Goal: Complete application form

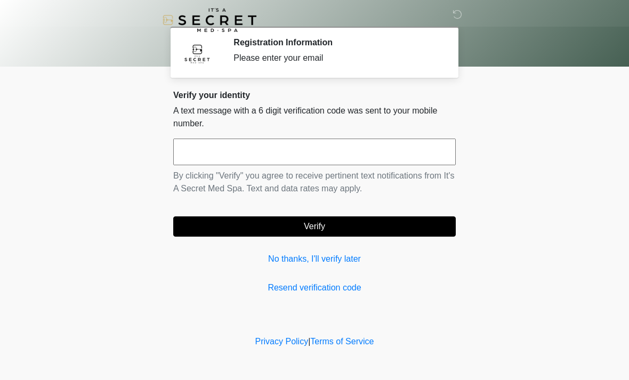
click at [286, 155] on input "text" at bounding box center [314, 152] width 283 height 27
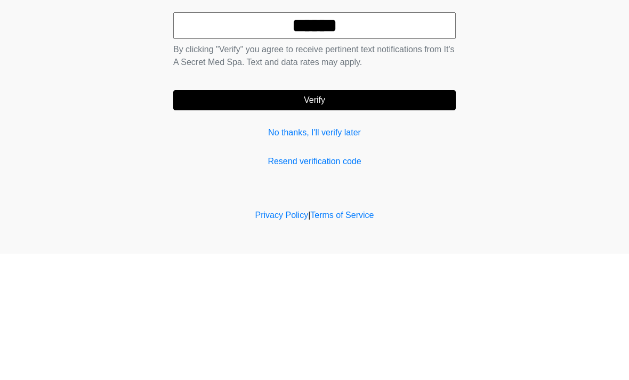
type input "******"
click at [357, 217] on button "Verify" at bounding box center [314, 227] width 283 height 20
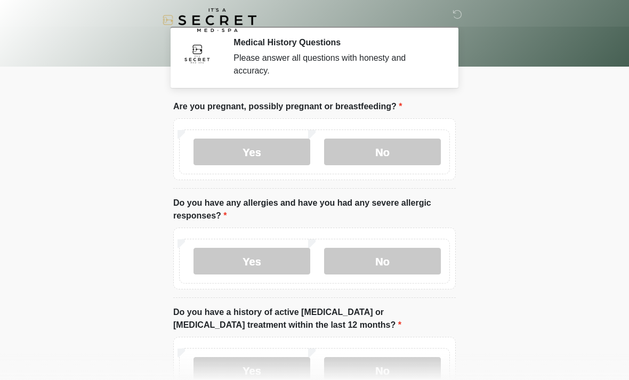
click at [414, 149] on label "No" at bounding box center [382, 152] width 117 height 27
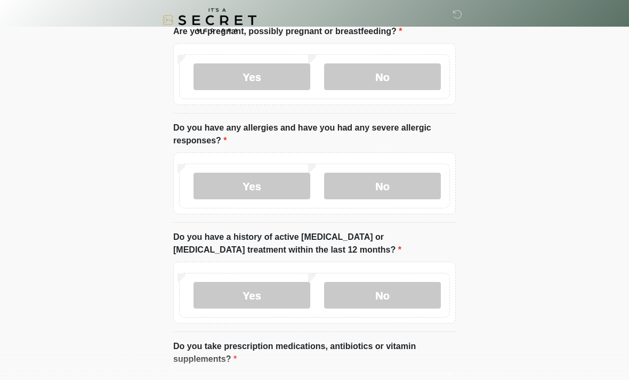
scroll to position [81, 0]
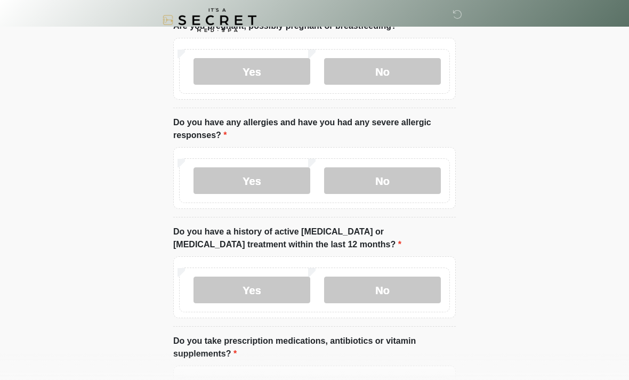
click at [408, 184] on label "No" at bounding box center [382, 180] width 117 height 27
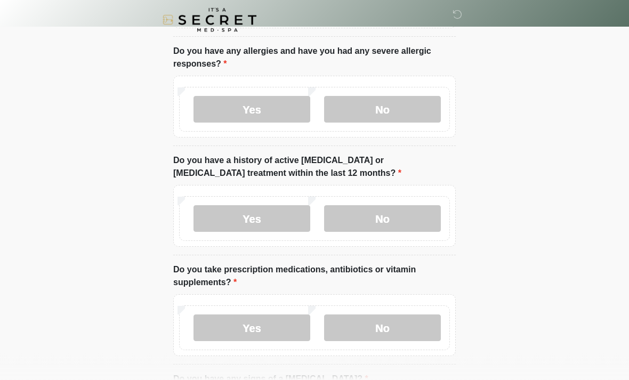
scroll to position [154, 0]
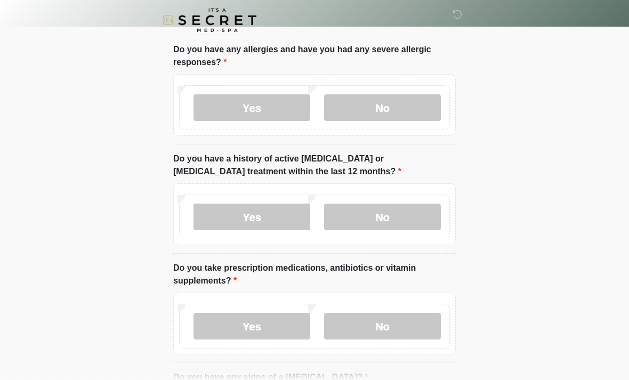
click at [408, 214] on label "No" at bounding box center [382, 217] width 117 height 27
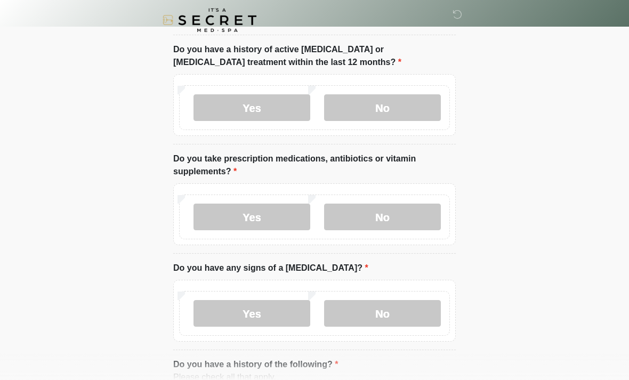
scroll to position [265, 0]
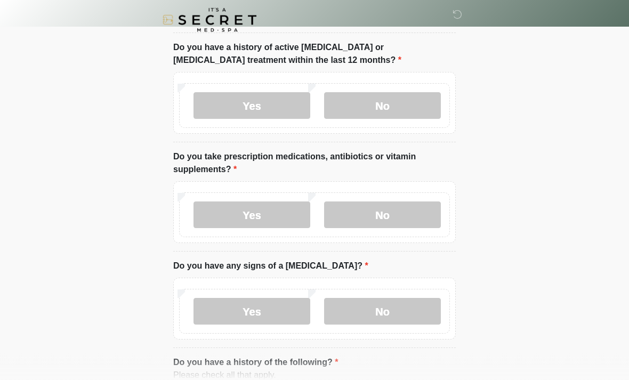
click at [405, 221] on label "No" at bounding box center [382, 215] width 117 height 27
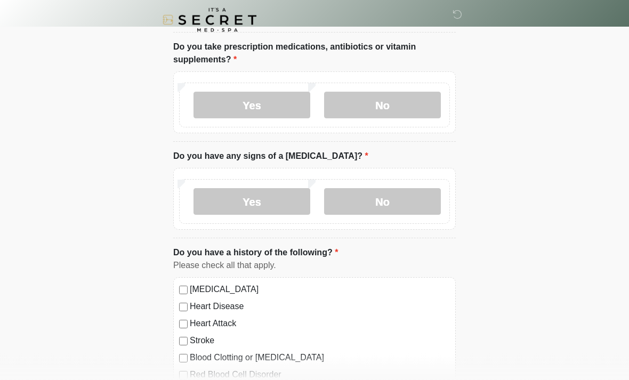
scroll to position [375, 0]
click at [420, 203] on label "No" at bounding box center [382, 201] width 117 height 27
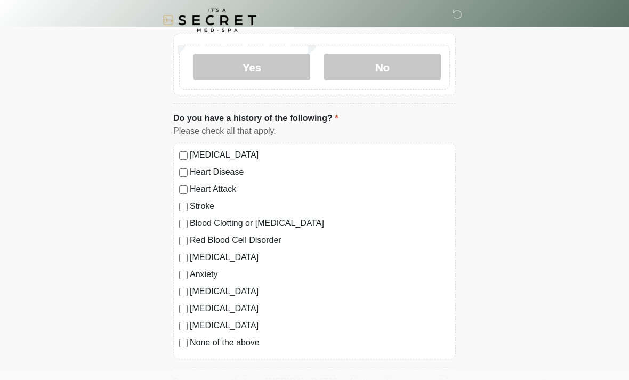
scroll to position [526, 0]
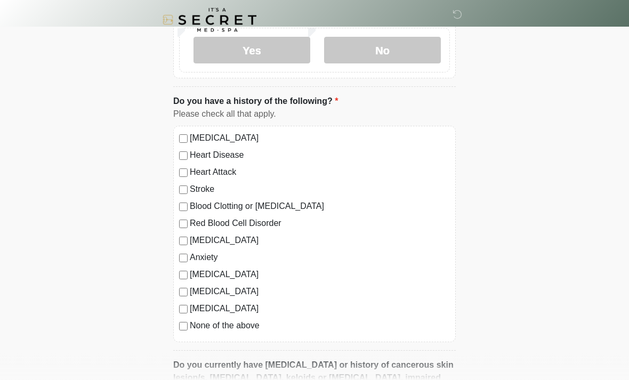
click at [181, 333] on div "[MEDICAL_DATA] Heart Disease Heart Attack Stroke Blood Clotting or [MEDICAL_DAT…" at bounding box center [314, 234] width 283 height 217
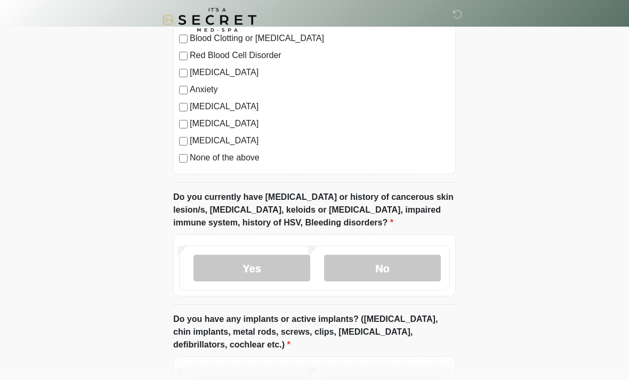
scroll to position [710, 0]
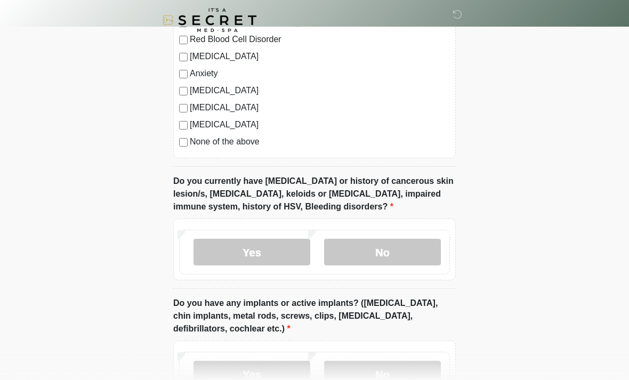
click at [402, 247] on label "No" at bounding box center [382, 252] width 117 height 27
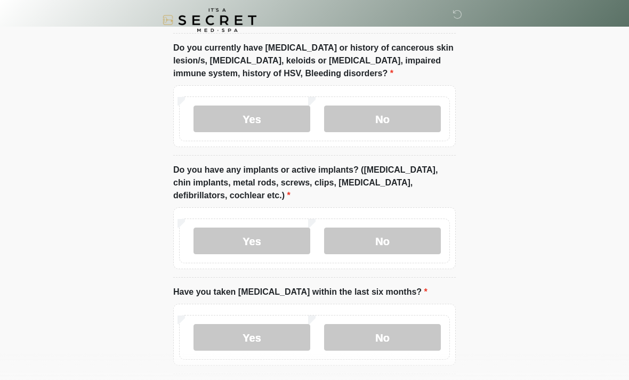
scroll to position [888, 0]
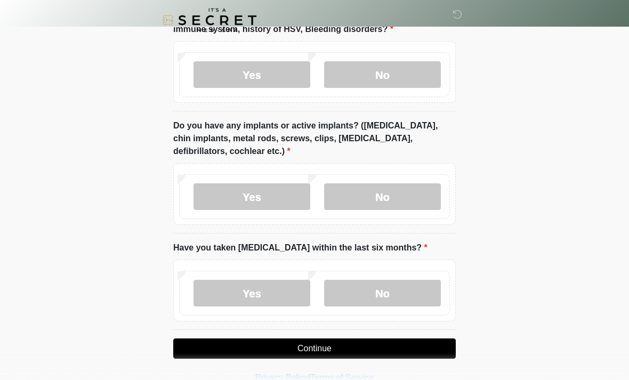
click at [404, 189] on label "No" at bounding box center [382, 196] width 117 height 27
click at [415, 290] on label "No" at bounding box center [382, 293] width 117 height 27
click at [414, 339] on button "Continue" at bounding box center [314, 349] width 283 height 20
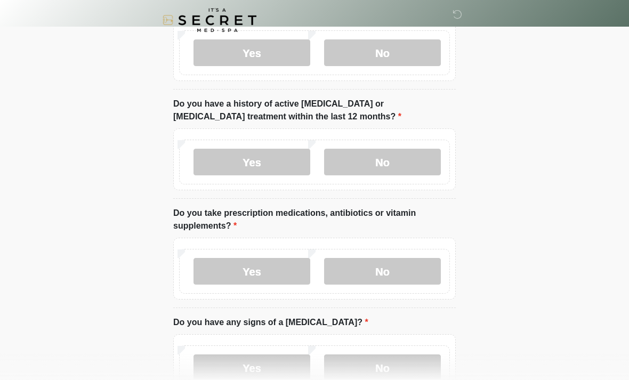
scroll to position [0, 0]
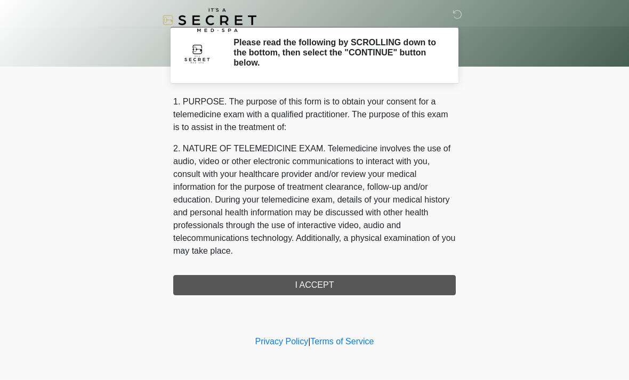
click at [335, 288] on div "1. PURPOSE. The purpose of this form is to obtain your consent for a telemedici…" at bounding box center [314, 195] width 283 height 200
click at [340, 283] on div "1. PURPOSE. The purpose of this form is to obtain your consent for a telemedici…" at bounding box center [314, 195] width 283 height 200
click at [336, 283] on div "1. PURPOSE. The purpose of this form is to obtain your consent for a telemedici…" at bounding box center [314, 195] width 283 height 200
click at [325, 288] on div "1. PURPOSE. The purpose of this form is to obtain your consent for a telemedici…" at bounding box center [314, 195] width 283 height 200
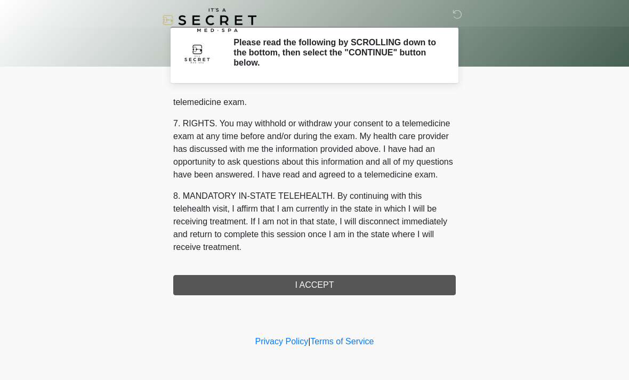
scroll to position [452, 0]
click at [322, 289] on button "I ACCEPT" at bounding box center [314, 285] width 283 height 20
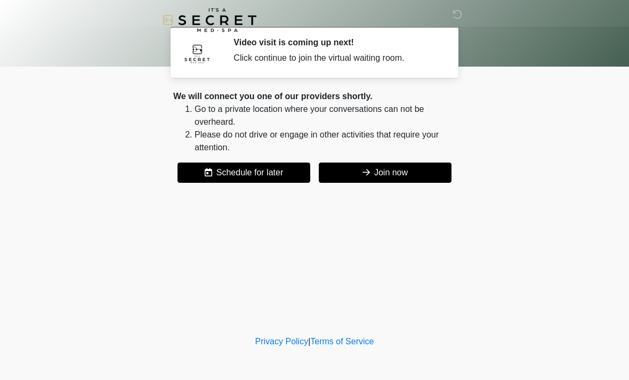
click at [397, 175] on button "Join now" at bounding box center [385, 173] width 133 height 20
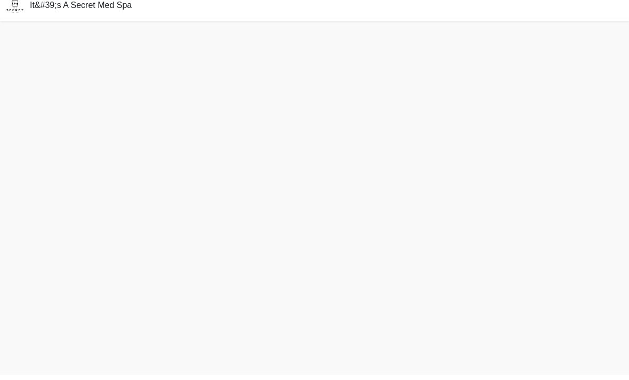
scroll to position [3, 0]
